Goal: Task Accomplishment & Management: Manage account settings

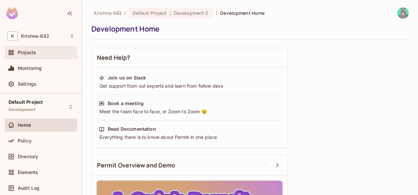
click at [34, 56] on div "Projects" at bounding box center [40, 53] width 67 height 8
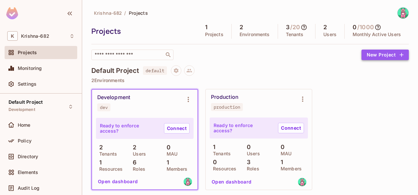
click at [380, 57] on button "New Project" at bounding box center [385, 55] width 47 height 11
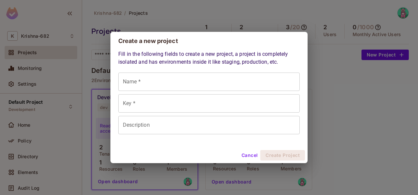
click at [356, 115] on div "Create a new project Fill in the following fields to create a new project, a pr…" at bounding box center [209, 97] width 418 height 195
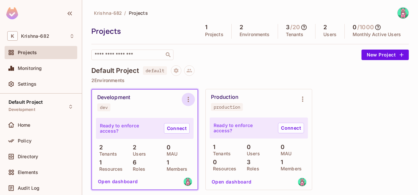
click at [186, 99] on icon "Environment settings" at bounding box center [189, 100] width 8 height 8
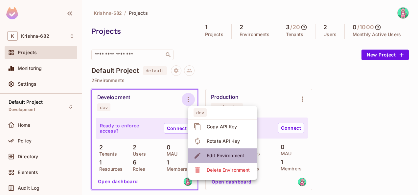
click at [230, 155] on div "Edit Environment" at bounding box center [225, 156] width 37 height 7
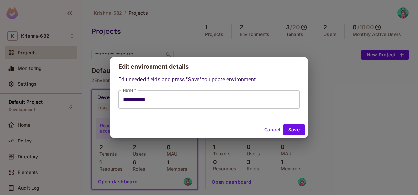
click at [263, 128] on button "Cancel" at bounding box center [272, 130] width 21 height 11
type input "**********"
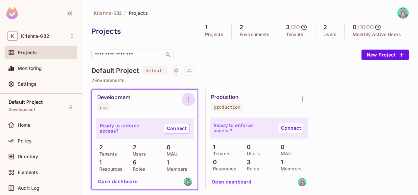
click at [194, 101] on button "Environment settings" at bounding box center [188, 99] width 13 height 13
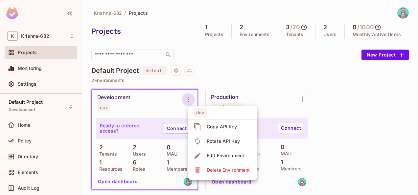
click at [157, 97] on div at bounding box center [209, 97] width 418 height 195
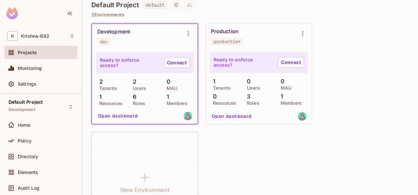
scroll to position [33, 0]
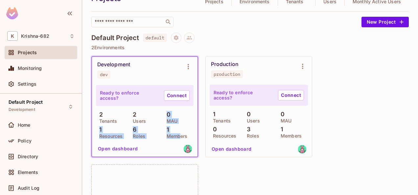
drag, startPoint x: 166, startPoint y: 113, endPoint x: 180, endPoint y: 135, distance: 25.7
click at [180, 135] on div "2 Tenants 2 Users 0 MAU 1 Resources 6 Roles 1 Members" at bounding box center [145, 125] width 98 height 27
click at [250, 177] on div "Development dev Ready to enforce access? Connect 2 Tenants 2 Users 0 MAU 1 Reso…" at bounding box center [250, 161] width 318 height 210
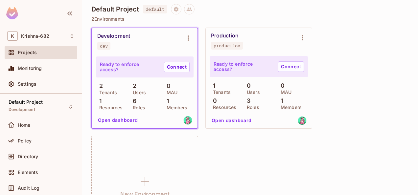
scroll to position [45, 0]
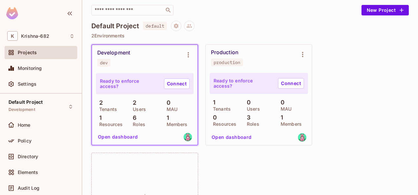
click at [128, 61] on div "Development dev" at bounding box center [139, 58] width 85 height 17
click at [190, 57] on icon "Environment settings" at bounding box center [189, 55] width 8 height 8
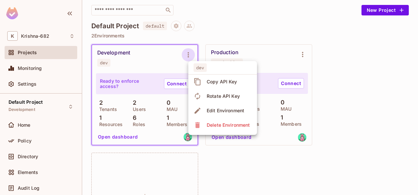
click at [355, 56] on div at bounding box center [209, 97] width 418 height 195
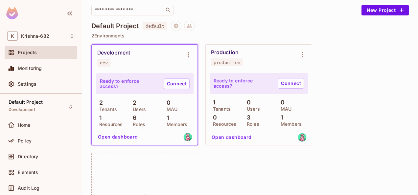
click at [141, 58] on div "Development dev" at bounding box center [139, 58] width 85 height 17
click at [133, 70] on div "Development dev" at bounding box center [145, 58] width 106 height 26
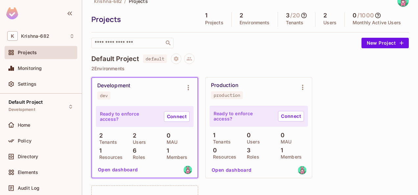
scroll to position [78, 0]
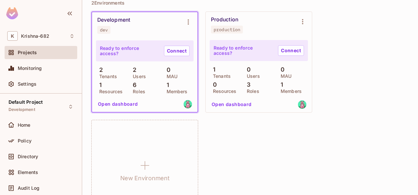
click at [228, 105] on button "Open dashboard" at bounding box center [231, 104] width 45 height 11
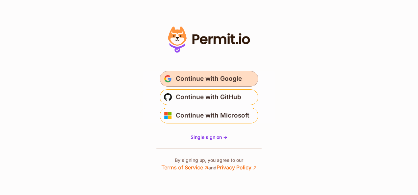
click at [205, 80] on span "Continue with Google" at bounding box center [209, 79] width 66 height 11
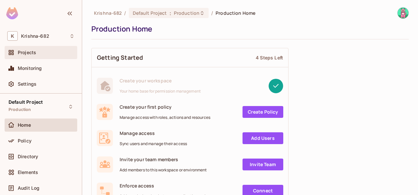
click at [30, 50] on span "Projects" at bounding box center [27, 52] width 18 height 5
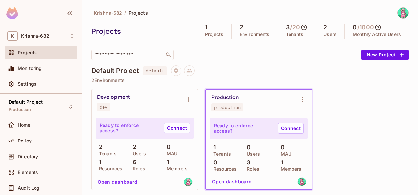
click at [112, 97] on div "Development" at bounding box center [113, 97] width 33 height 7
click at [184, 101] on button "Environment settings" at bounding box center [188, 99] width 13 height 13
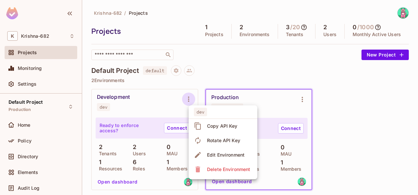
click at [155, 100] on div at bounding box center [209, 97] width 418 height 195
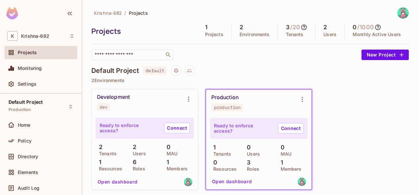
click at [118, 179] on button "Open dashboard" at bounding box center [117, 182] width 45 height 11
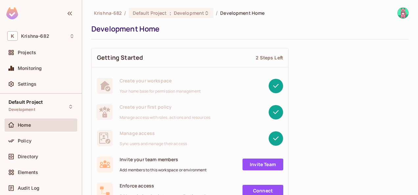
scroll to position [33, 0]
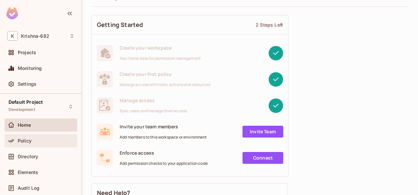
click at [27, 138] on span "Policy" at bounding box center [25, 140] width 14 height 5
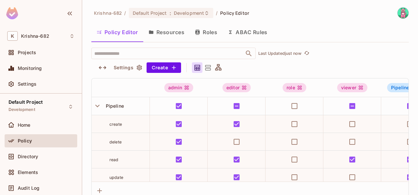
click at [212, 32] on button "Roles" at bounding box center [206, 32] width 33 height 16
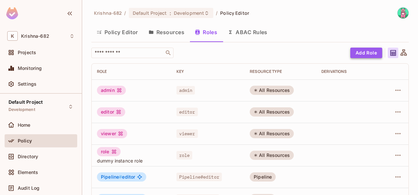
click at [351, 55] on button "Add Role" at bounding box center [367, 53] width 32 height 11
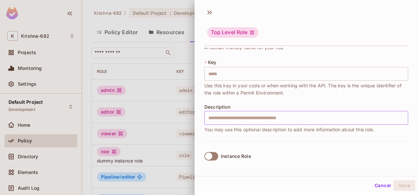
scroll to position [1, 0]
click at [207, 17] on div "Top Level Role" at bounding box center [307, 27] width 224 height 41
click at [207, 11] on icon at bounding box center [210, 12] width 11 height 11
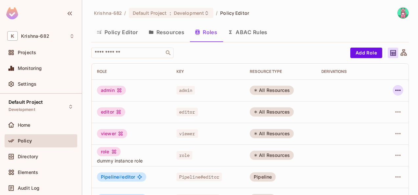
click at [394, 92] on icon "button" at bounding box center [398, 91] width 8 height 8
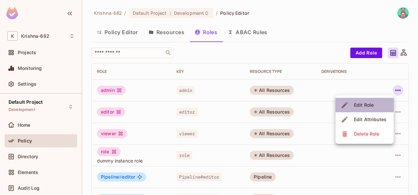
click at [368, 107] on div "Edit Role" at bounding box center [364, 105] width 20 height 7
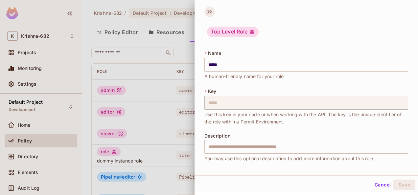
click at [212, 9] on icon at bounding box center [210, 12] width 11 height 11
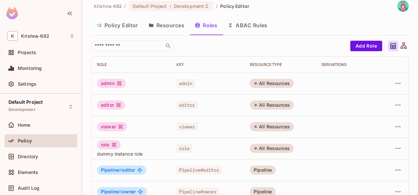
scroll to position [0, 0]
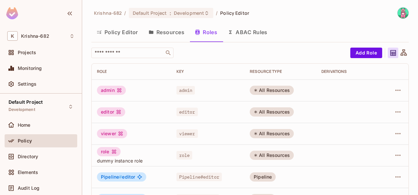
click at [183, 32] on button "Resources" at bounding box center [166, 32] width 46 height 16
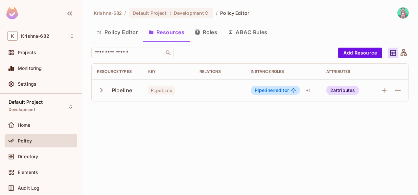
click at [100, 90] on icon "button" at bounding box center [101, 90] width 9 height 9
click at [101, 90] on icon "button" at bounding box center [101, 90] width 9 height 9
